Goal: Task Accomplishment & Management: Use online tool/utility

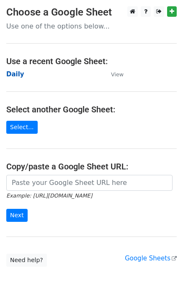
click at [15, 73] on strong "Daily" at bounding box center [15, 75] width 18 height 8
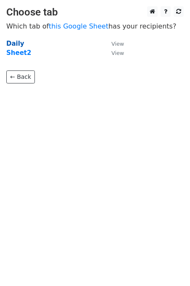
click at [10, 44] on strong "Daily" at bounding box center [15, 44] width 18 height 8
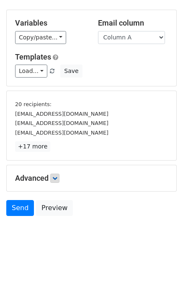
click at [60, 175] on link at bounding box center [54, 178] width 9 height 9
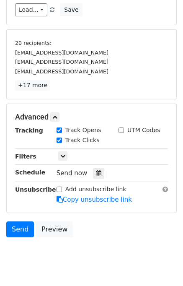
scroll to position [98, 0]
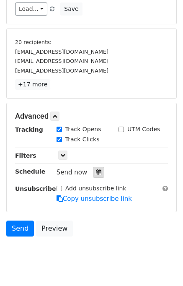
click at [96, 173] on icon at bounding box center [98, 173] width 5 height 6
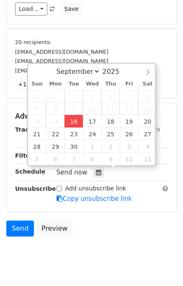
type input "2025-09-16 12:03"
type input "03"
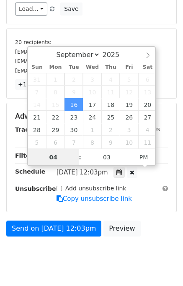
type input "04"
type input "2025-09-16 16:03"
click at [152, 227] on div "Send on Sep 16 at 12:03pm Preview" at bounding box center [91, 231] width 183 height 20
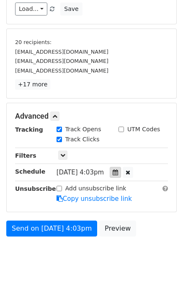
click at [118, 170] on icon at bounding box center [115, 173] width 5 height 6
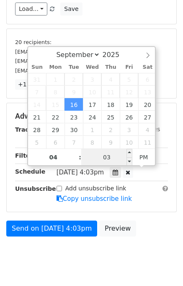
click at [107, 154] on input "03" at bounding box center [106, 157] width 51 height 17
type input "00"
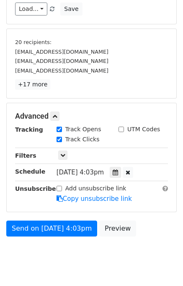
type input "2025-09-16 16:00"
click at [144, 242] on body "New Campaign Daily emails left: 50 Google Sheet: Daily Variables Copy/paste... …" at bounding box center [91, 91] width 183 height 366
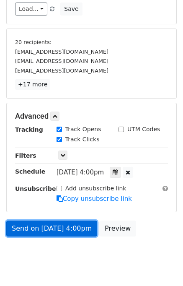
click at [46, 224] on link "Send on Sep 16 at 4:00pm" at bounding box center [51, 229] width 91 height 16
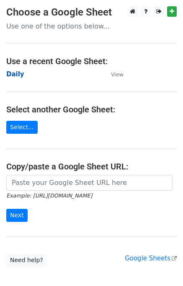
click at [13, 74] on strong "Daily" at bounding box center [15, 75] width 18 height 8
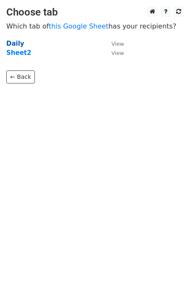
click at [15, 45] on strong "Daily" at bounding box center [15, 44] width 18 height 8
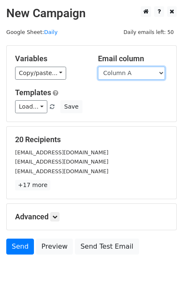
click at [111, 75] on select "Column A Column B Column C Column D Column E" at bounding box center [131, 73] width 67 height 13
select select "Column B"
click at [98, 67] on select "Column A Column B Column C Column D Column E" at bounding box center [131, 73] width 67 height 13
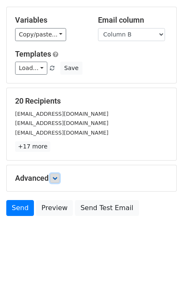
click at [56, 180] on link at bounding box center [54, 178] width 9 height 9
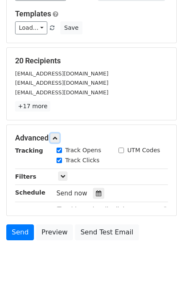
scroll to position [111, 0]
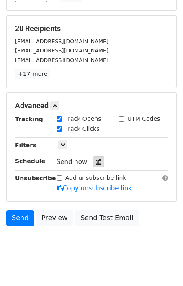
click at [95, 164] on div at bounding box center [98, 162] width 11 height 11
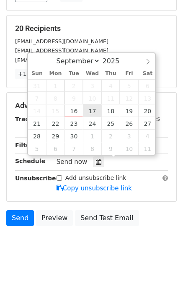
type input "2025-09-17 12:00"
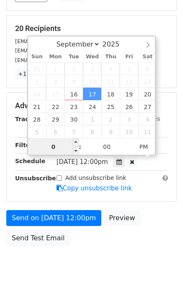
type input "05"
type input "2025-09-17 17:00"
click at [165, 220] on div "Send on Sep 17 at 12:00pm Preview Send Test Email" at bounding box center [91, 230] width 183 height 40
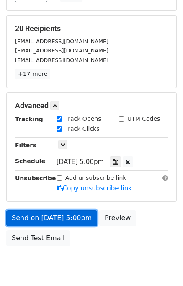
click at [38, 217] on link "Send on Sep 17 at 5:00pm" at bounding box center [51, 218] width 91 height 16
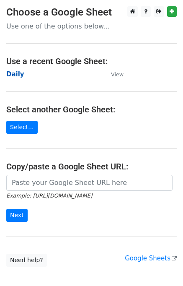
click at [14, 71] on strong "Daily" at bounding box center [15, 75] width 18 height 8
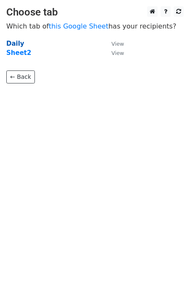
click at [14, 46] on strong "Daily" at bounding box center [15, 44] width 18 height 8
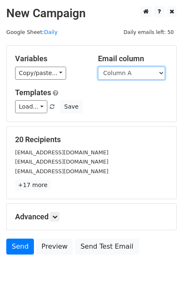
click at [134, 74] on select "Column A Column B Column C Column D Column E" at bounding box center [131, 73] width 67 height 13
select select "Column C"
click at [98, 67] on select "Column A Column B Column C Column D Column E" at bounding box center [131, 73] width 67 height 13
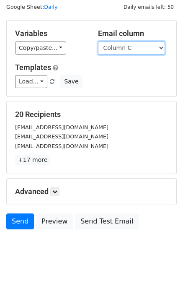
scroll to position [39, 0]
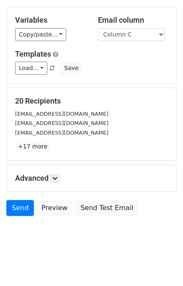
click at [61, 177] on h5 "Advanced" at bounding box center [91, 178] width 153 height 9
click at [55, 178] on icon at bounding box center [54, 178] width 5 height 5
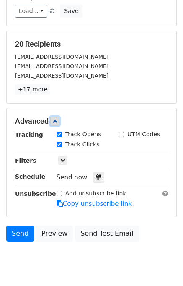
scroll to position [99, 0]
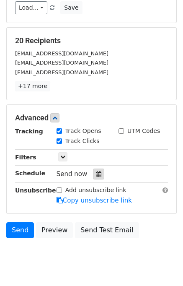
click at [96, 175] on icon at bounding box center [98, 174] width 5 height 6
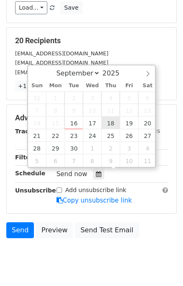
type input "2025-09-18 12:00"
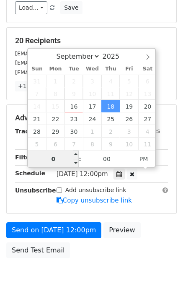
type input "06"
type input "2025-09-18 18:00"
click at [150, 225] on div "Send on Sep 18 at 12:00pm Preview Send Test Email" at bounding box center [91, 242] width 183 height 40
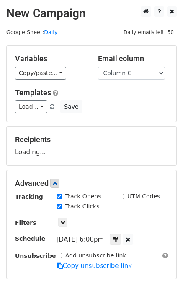
scroll to position [107, 0]
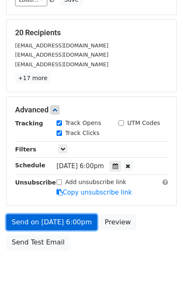
click at [63, 221] on link "Send on Sep 18 at 6:00pm" at bounding box center [51, 223] width 91 height 16
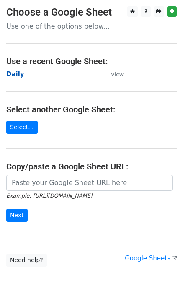
click at [18, 77] on strong "Daily" at bounding box center [15, 75] width 18 height 8
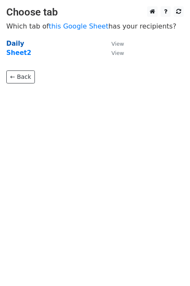
click at [13, 44] on strong "Daily" at bounding box center [15, 44] width 18 height 8
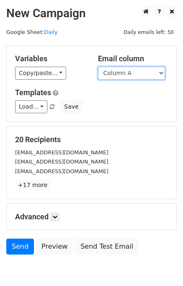
click at [136, 73] on select "Column A Column B Column C Column D Column E" at bounding box center [131, 73] width 67 height 13
select select "Column D"
click at [98, 67] on select "Column A Column B Column C Column D Column E" at bounding box center [131, 73] width 67 height 13
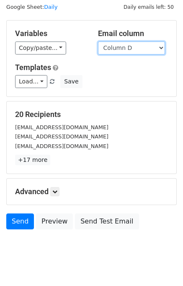
scroll to position [39, 0]
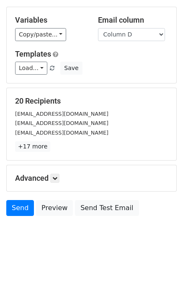
click at [62, 176] on h5 "Advanced" at bounding box center [91, 178] width 153 height 9
click at [60, 176] on link at bounding box center [54, 178] width 9 height 9
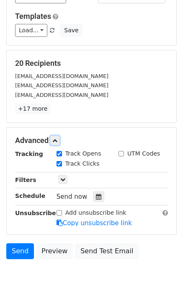
scroll to position [106, 0]
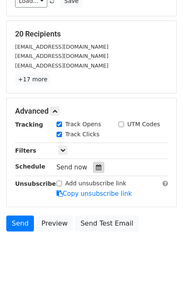
click at [96, 167] on icon at bounding box center [98, 168] width 5 height 6
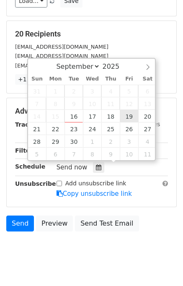
type input "[DATE] 12:00"
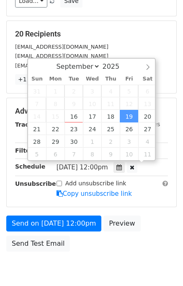
scroll to position [0, 0]
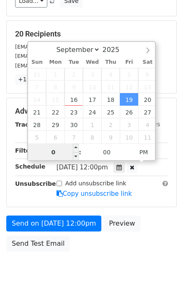
type input "07"
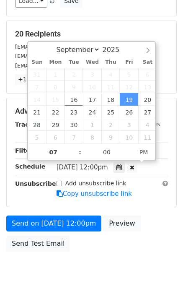
type input "[DATE] 19:00"
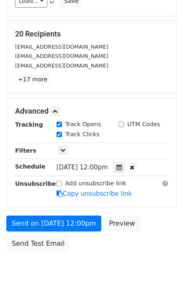
click at [162, 222] on div "Send on [DATE] 12:00pm Preview Send Test Email" at bounding box center [91, 236] width 183 height 40
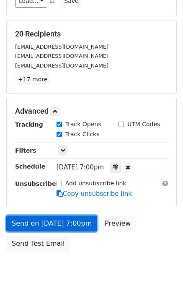
click at [69, 223] on link "Send on [DATE] 7:00pm" at bounding box center [51, 224] width 91 height 16
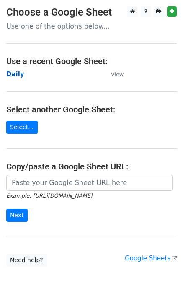
click at [13, 75] on strong "Daily" at bounding box center [15, 75] width 18 height 8
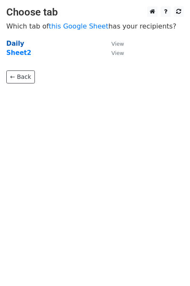
click at [13, 44] on strong "Daily" at bounding box center [15, 44] width 18 height 8
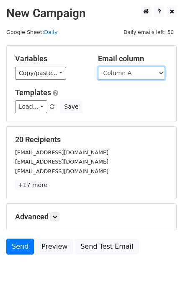
click at [128, 68] on select "Column A Column B Column C Column D Column E" at bounding box center [131, 73] width 67 height 13
select select "Column E"
click at [98, 67] on select "Column A Column B Column C Column D Column E" at bounding box center [131, 73] width 67 height 13
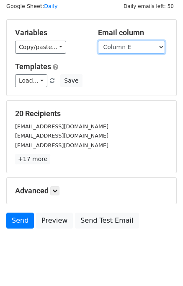
scroll to position [39, 0]
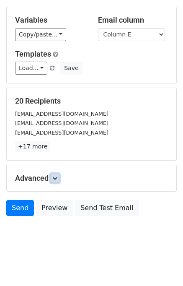
click at [59, 179] on link at bounding box center [54, 178] width 9 height 9
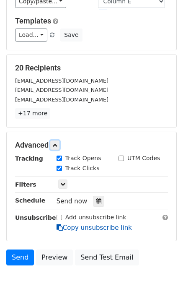
scroll to position [101, 0]
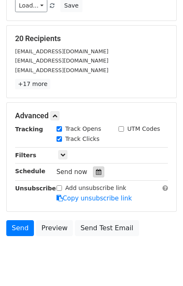
click at [96, 172] on icon at bounding box center [98, 172] width 5 height 6
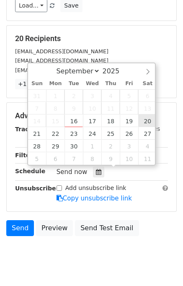
type input "[DATE] 12:00"
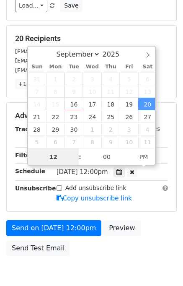
scroll to position [0, 0]
type input "08"
type input "[DATE] 20:00"
click at [154, 224] on div "Send on [DATE] 12:00pm Preview Send Test Email" at bounding box center [91, 240] width 183 height 40
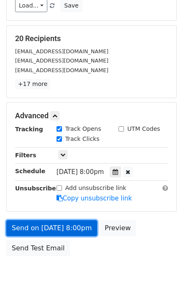
click at [79, 222] on link "Send on [DATE] 8:00pm" at bounding box center [51, 228] width 91 height 16
